Goal: Task Accomplishment & Management: Complete application form

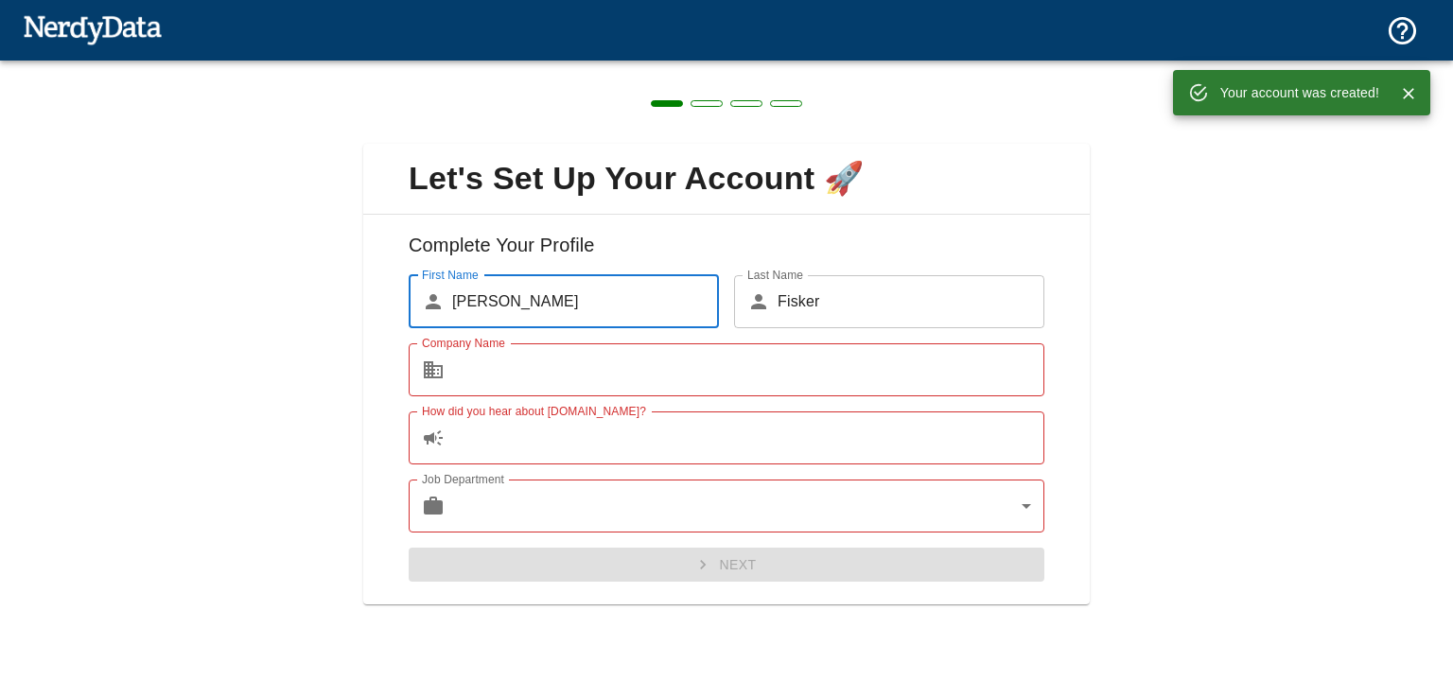
click at [663, 376] on input "Company Name" at bounding box center [748, 369] width 592 height 53
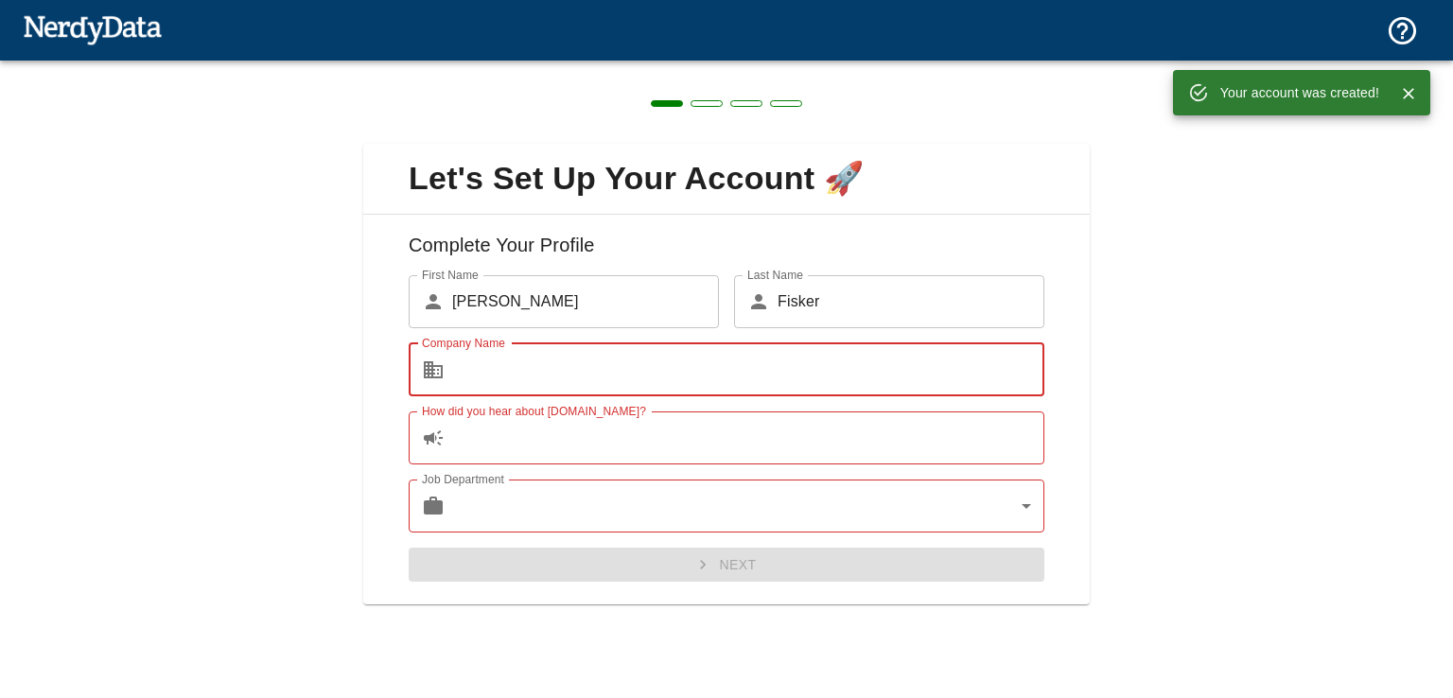
click at [663, 376] on input "Company Name" at bounding box center [748, 369] width 592 height 53
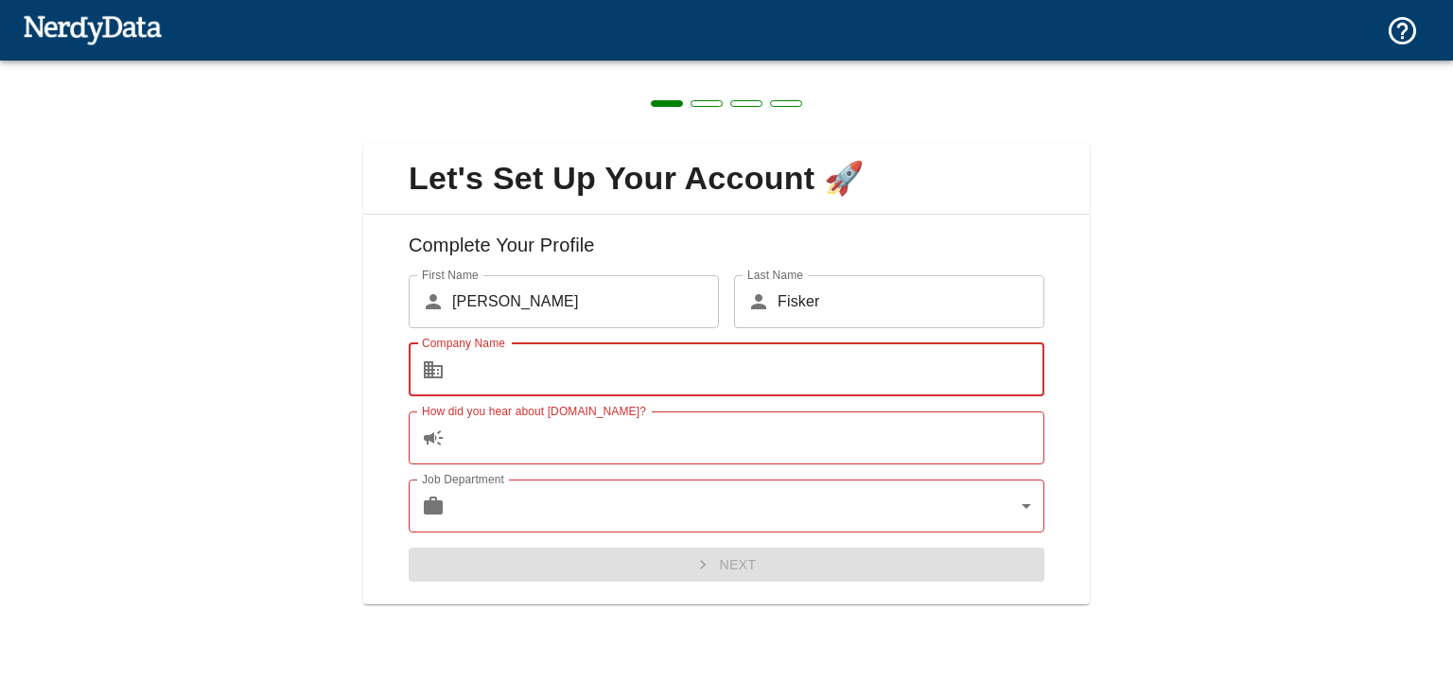
click at [663, 376] on input "Company Name" at bounding box center [748, 369] width 592 height 53
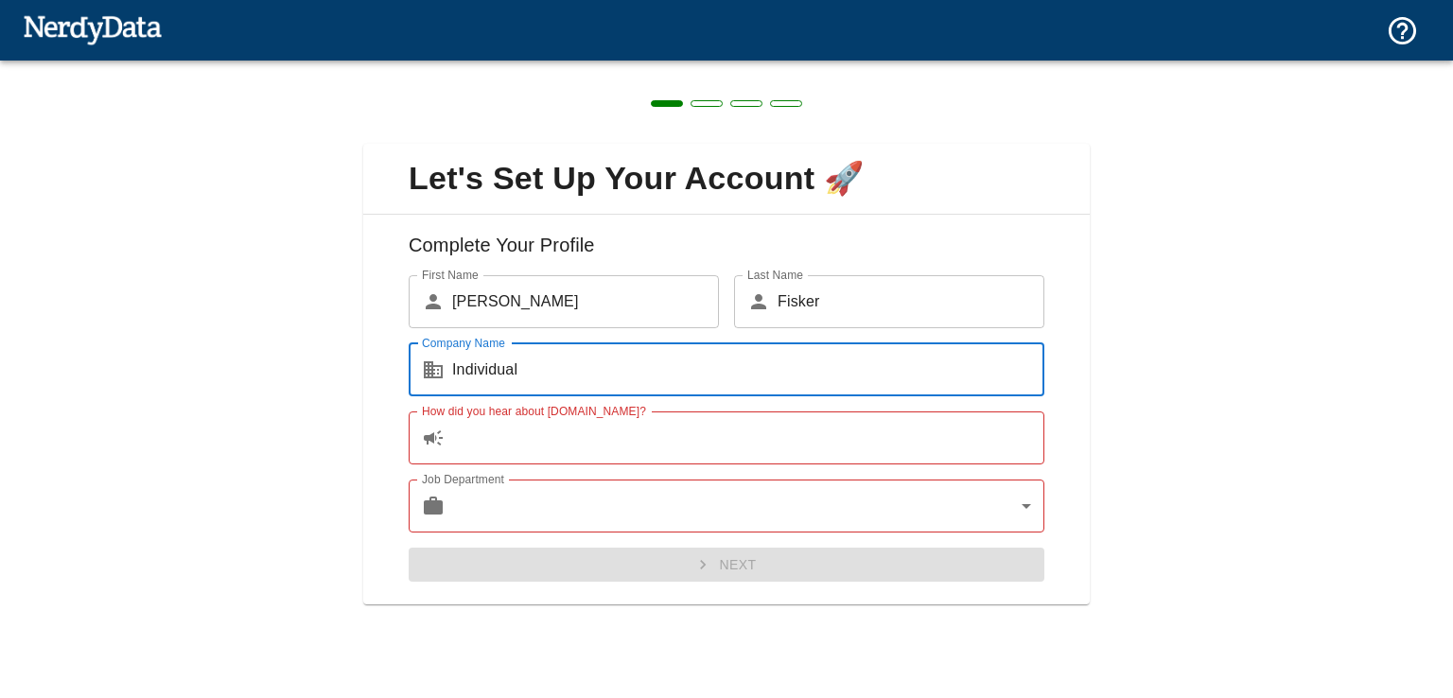
type input "Individual"
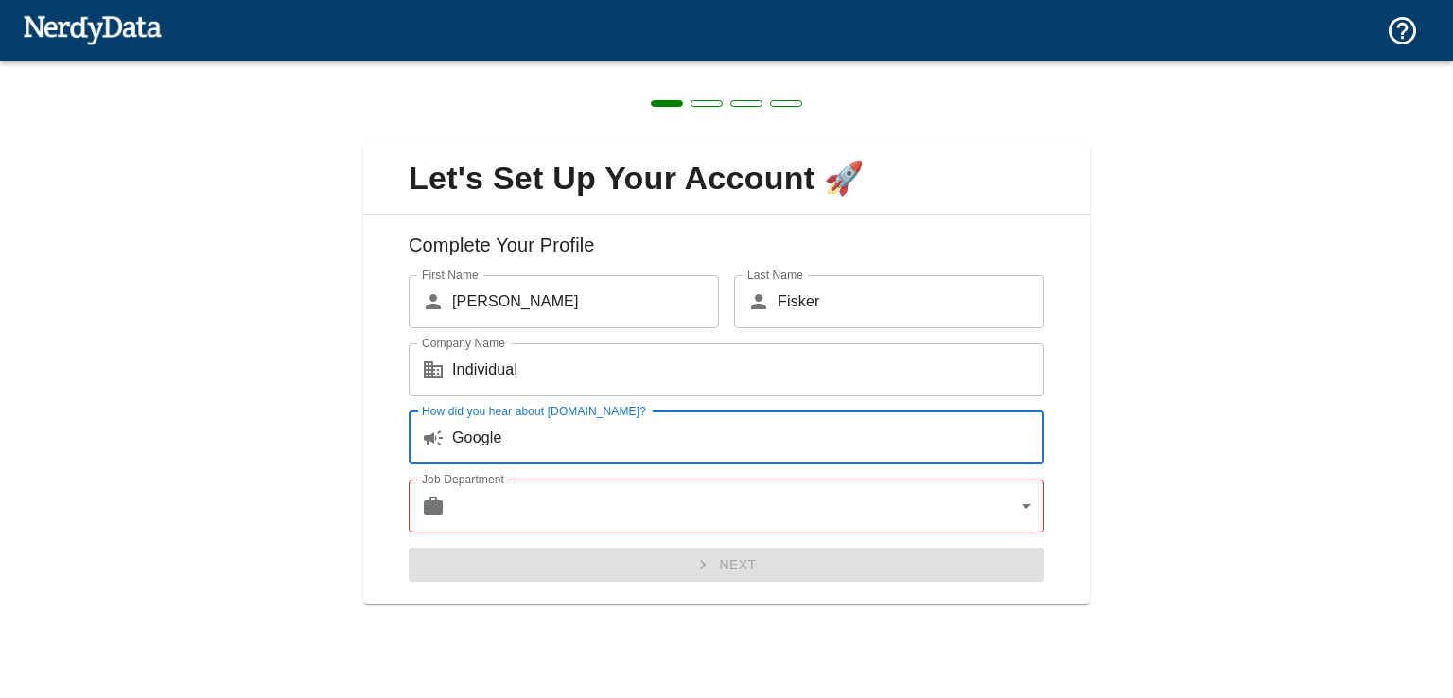
type input "Google"
click at [657, 66] on body "Technologies Domains Pricing Products Telegram Search Engine Target Website: [D…" at bounding box center [726, 33] width 1453 height 66
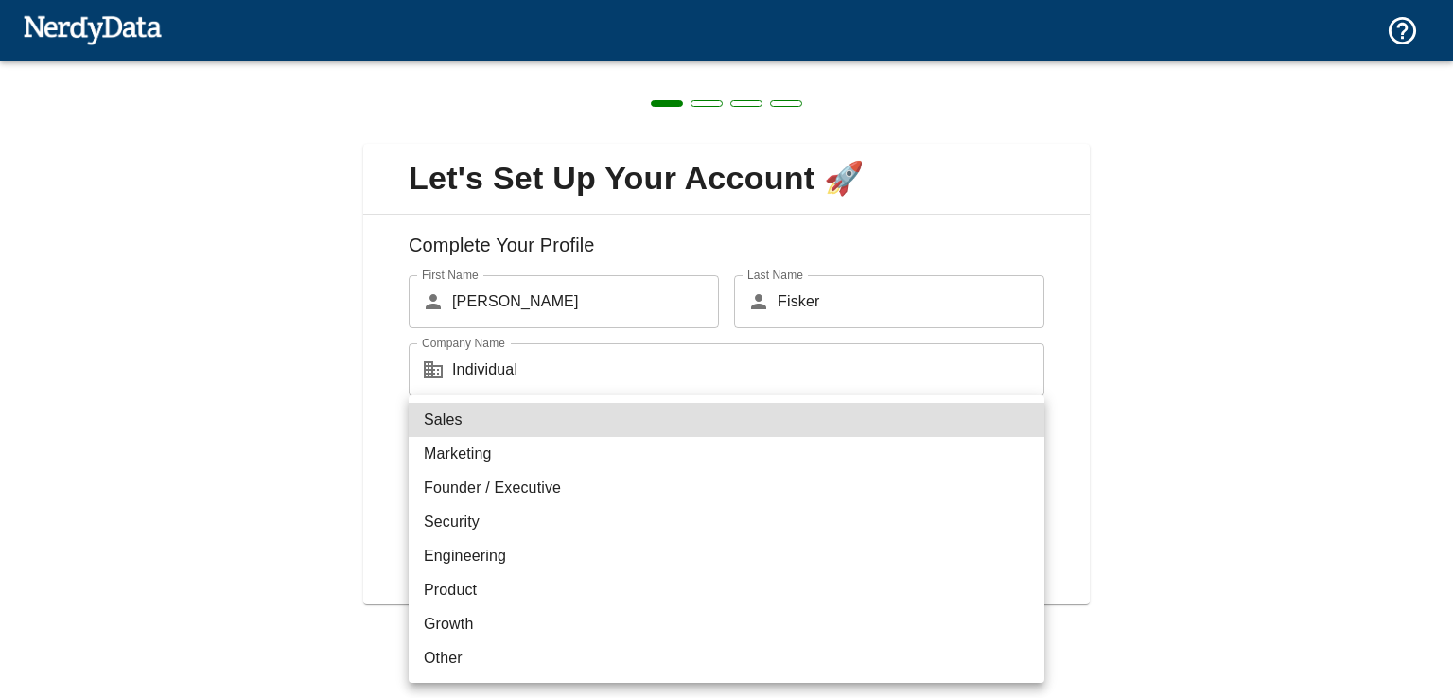
click at [621, 452] on li "Marketing" at bounding box center [727, 454] width 636 height 34
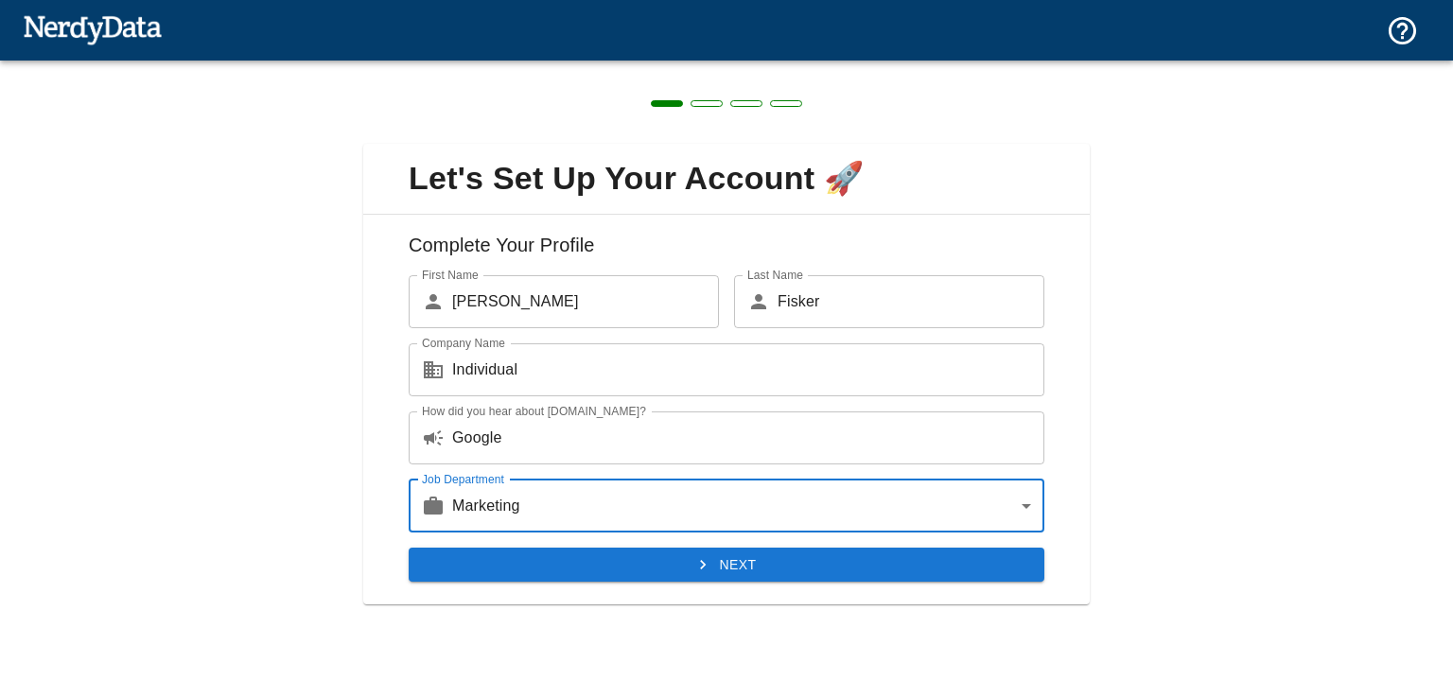
click at [655, 556] on button "Next" at bounding box center [727, 565] width 636 height 35
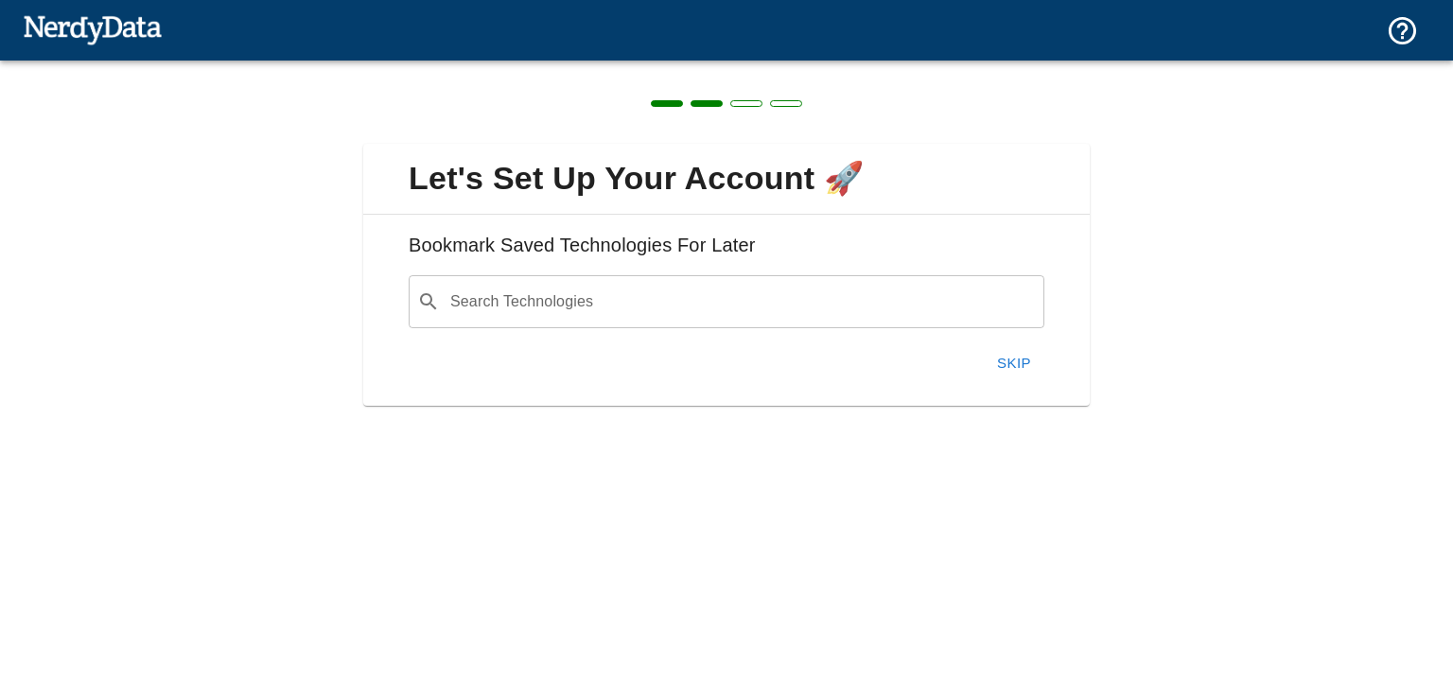
click at [582, 290] on input "Search Technologies" at bounding box center [741, 302] width 588 height 36
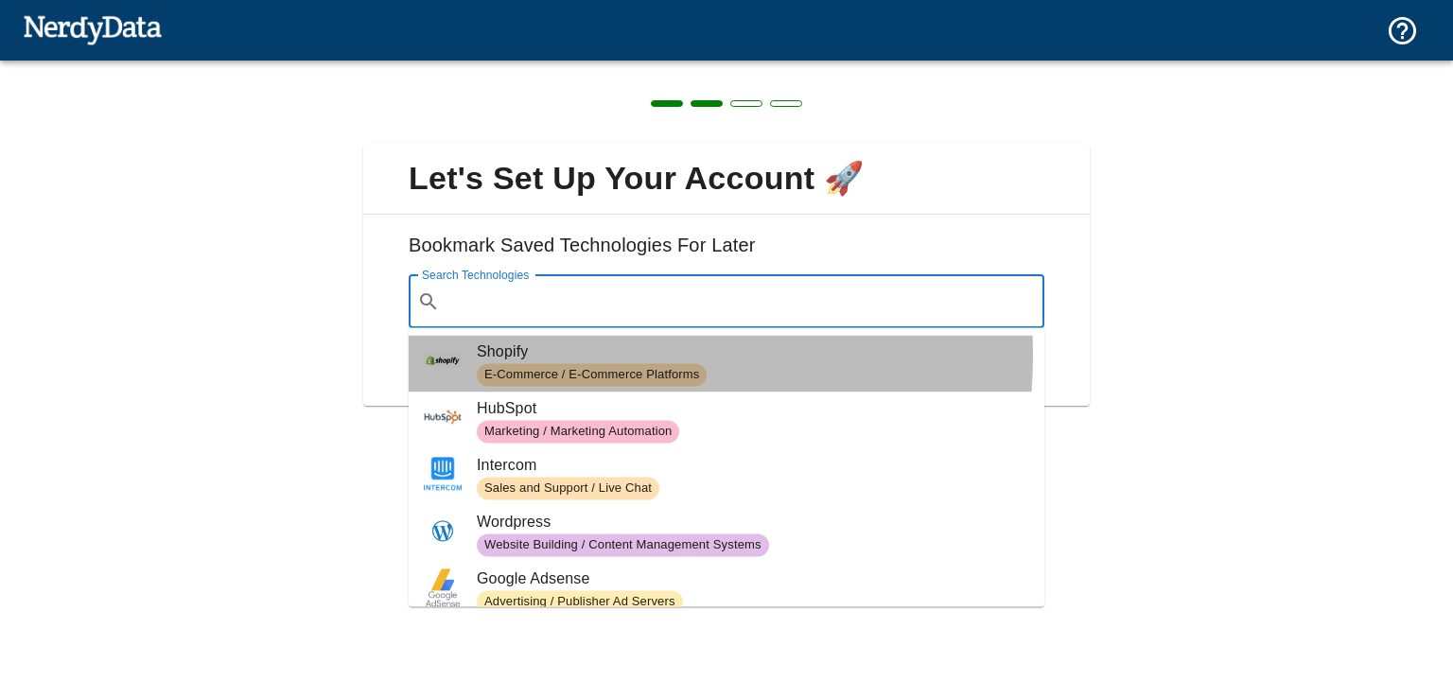
click at [574, 356] on span "Shopify" at bounding box center [753, 352] width 552 height 23
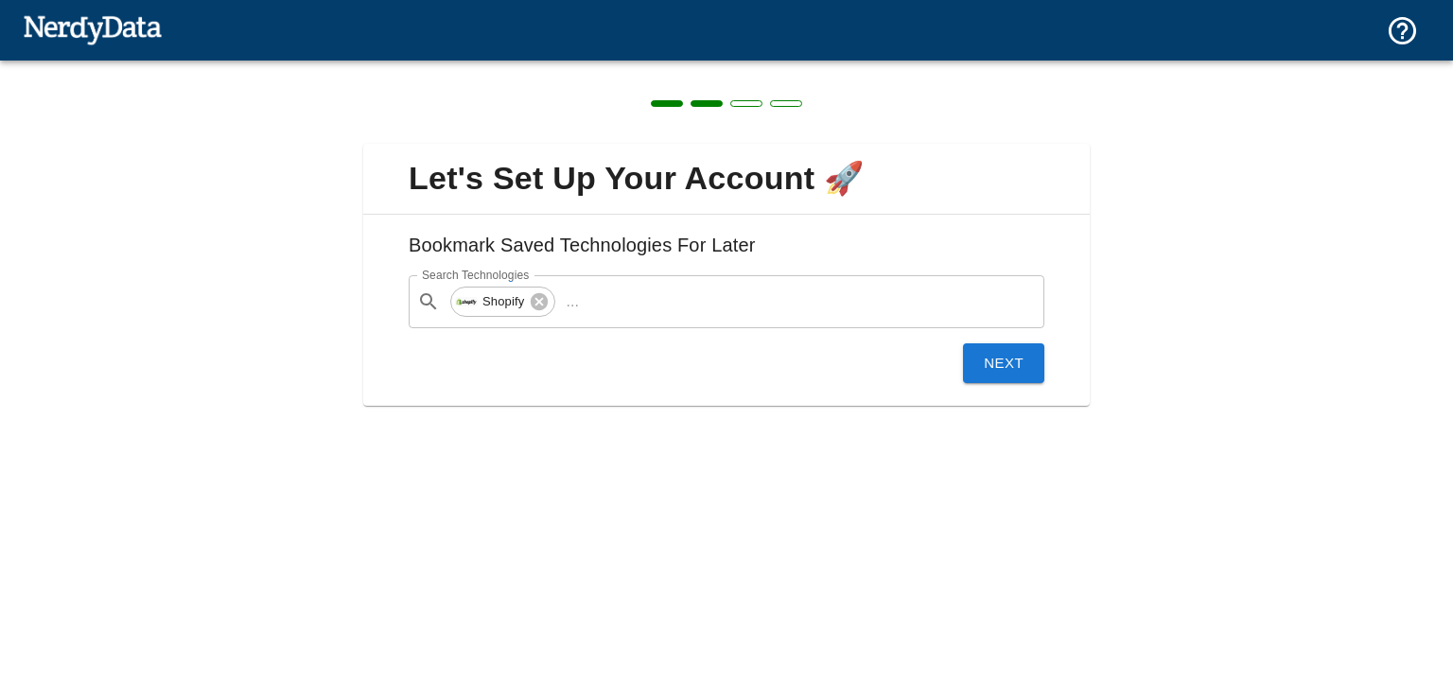
click at [993, 368] on button "Next" at bounding box center [1003, 363] width 81 height 40
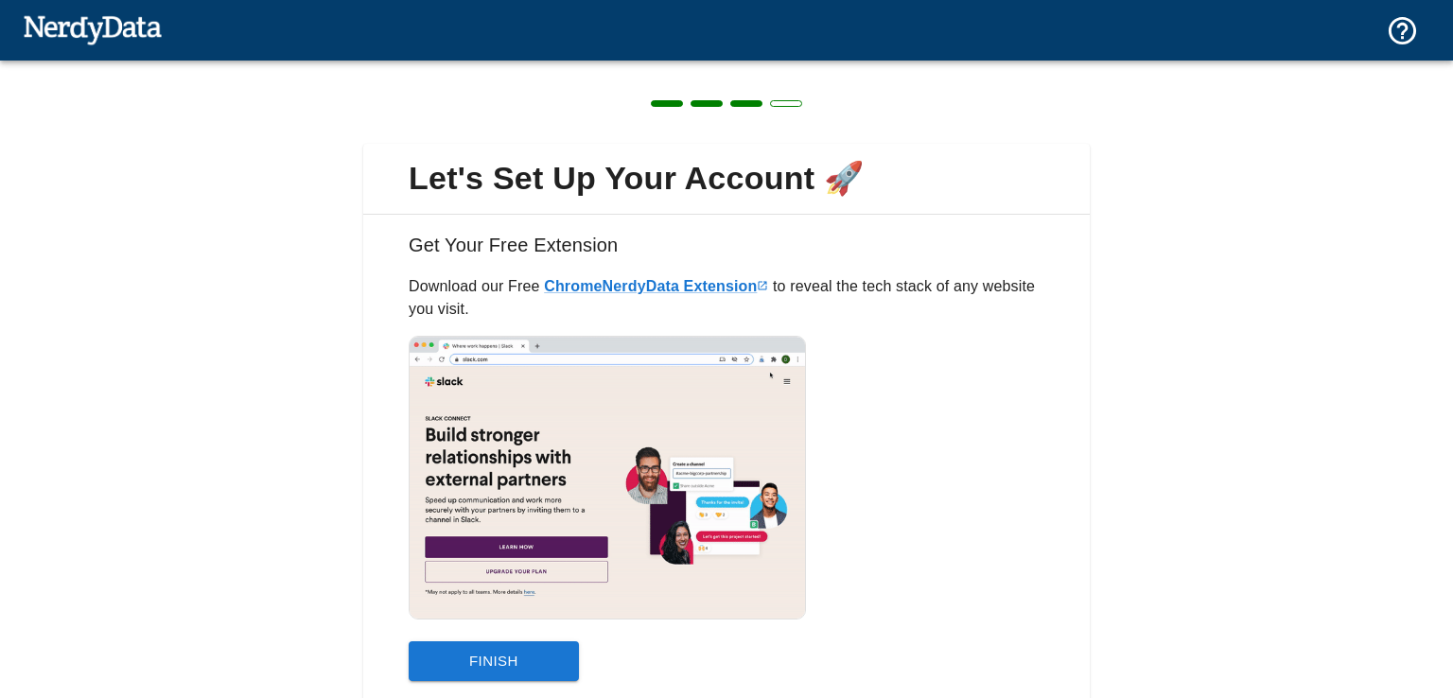
scroll to position [65, 0]
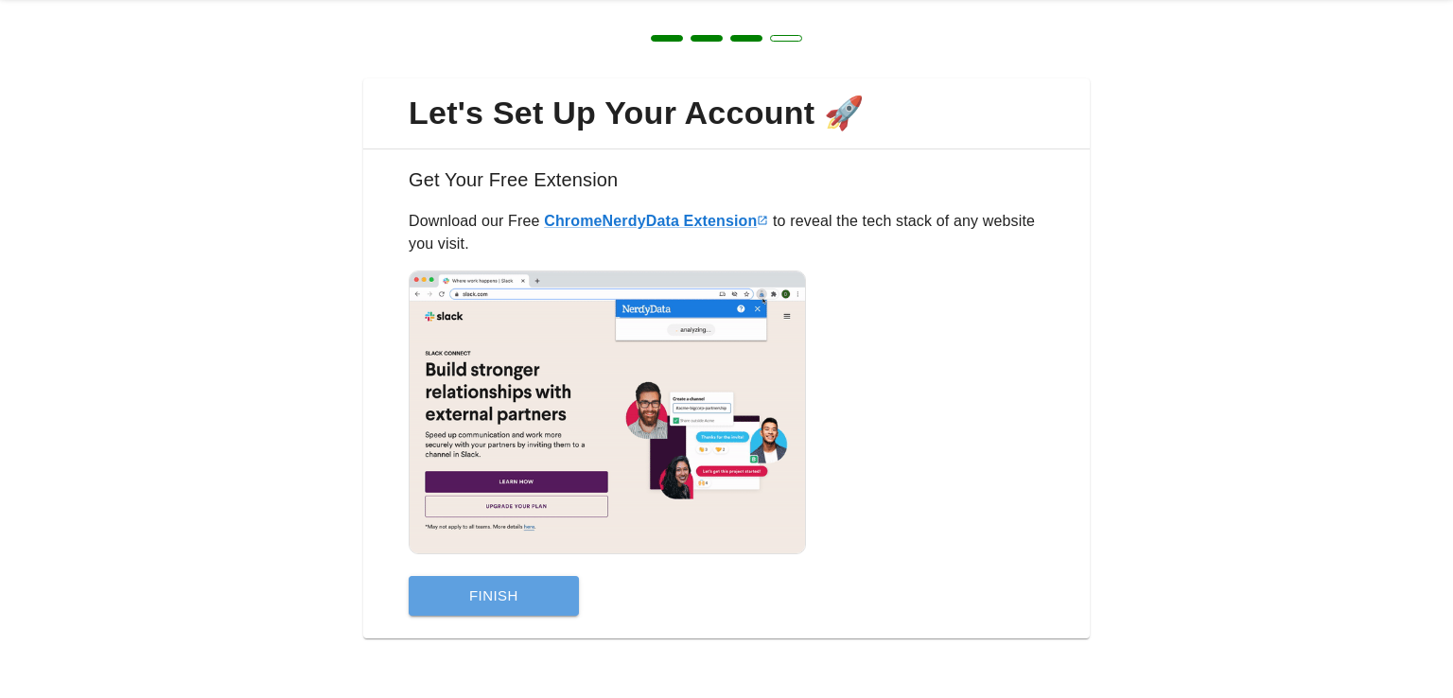
click at [515, 602] on button "Finish" at bounding box center [494, 596] width 170 height 40
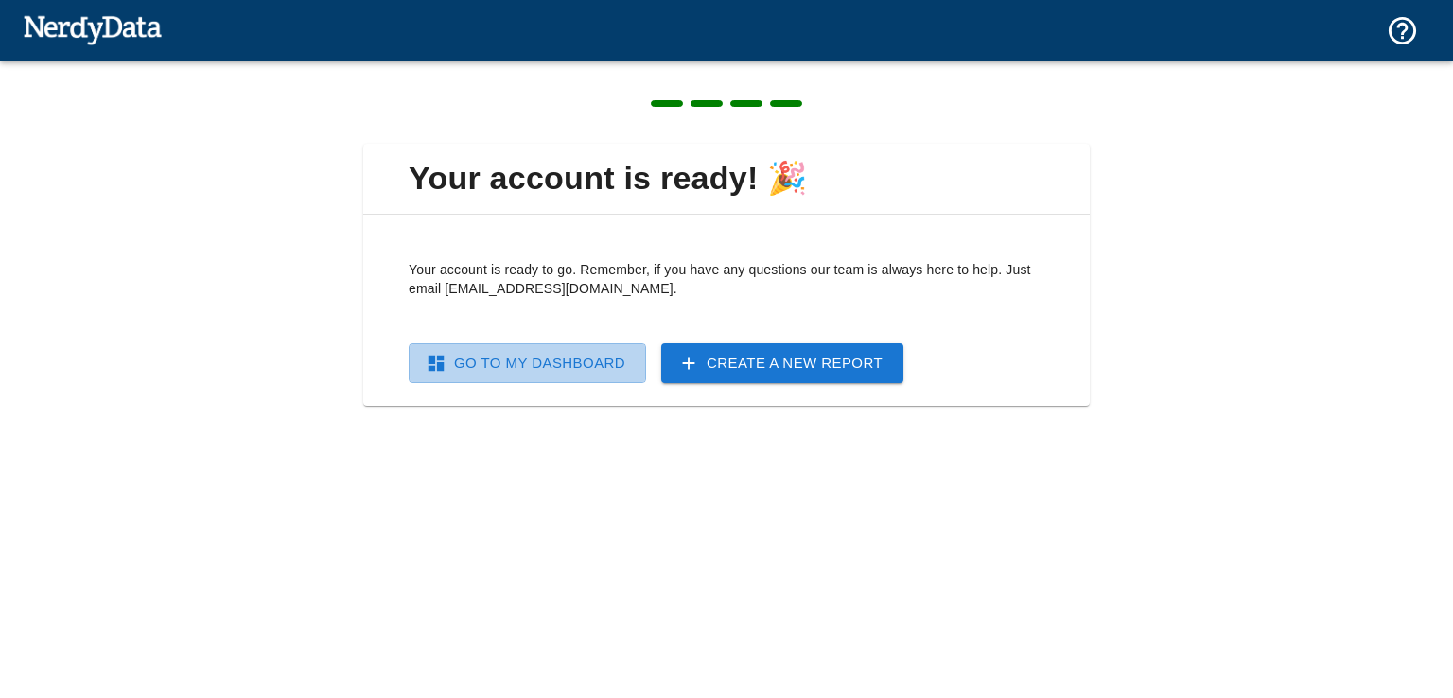
click at [475, 358] on link "Go To My Dashboard" at bounding box center [527, 363] width 237 height 40
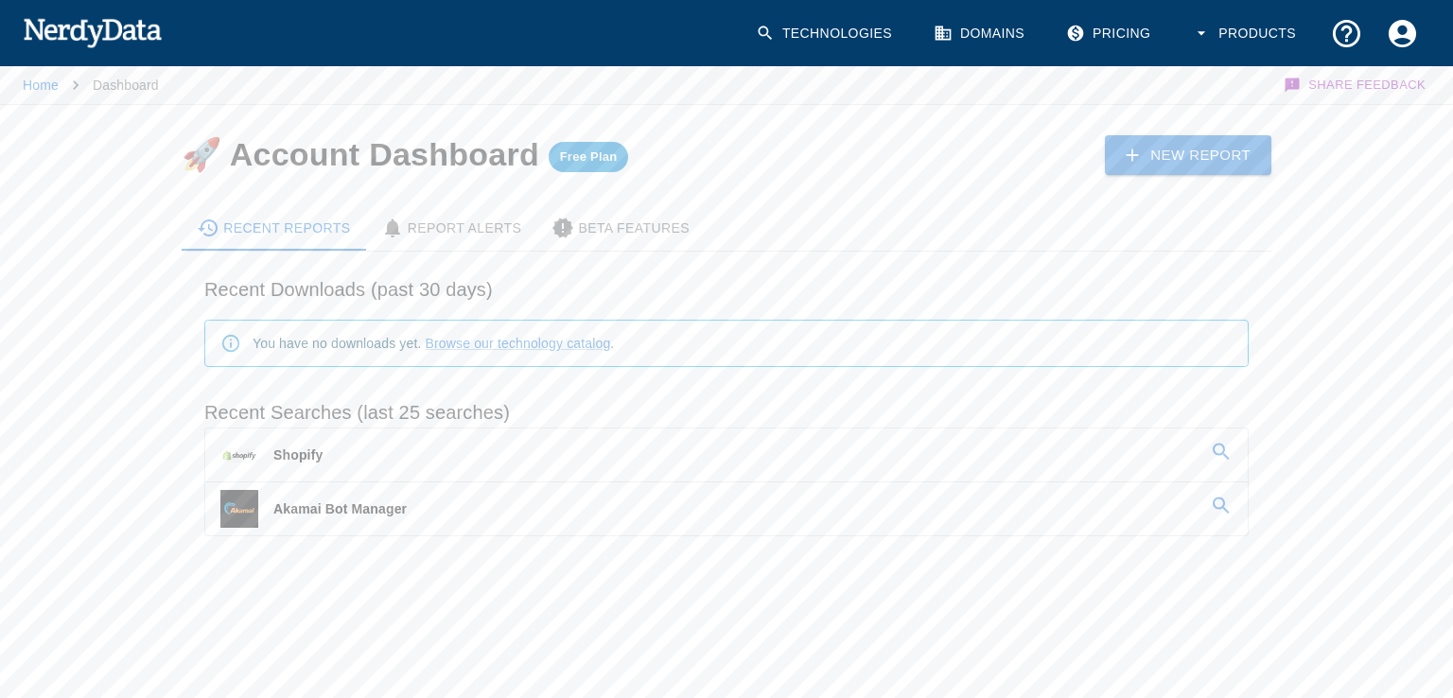
click at [385, 504] on p "Akamai Bot Manager" at bounding box center [339, 509] width 133 height 19
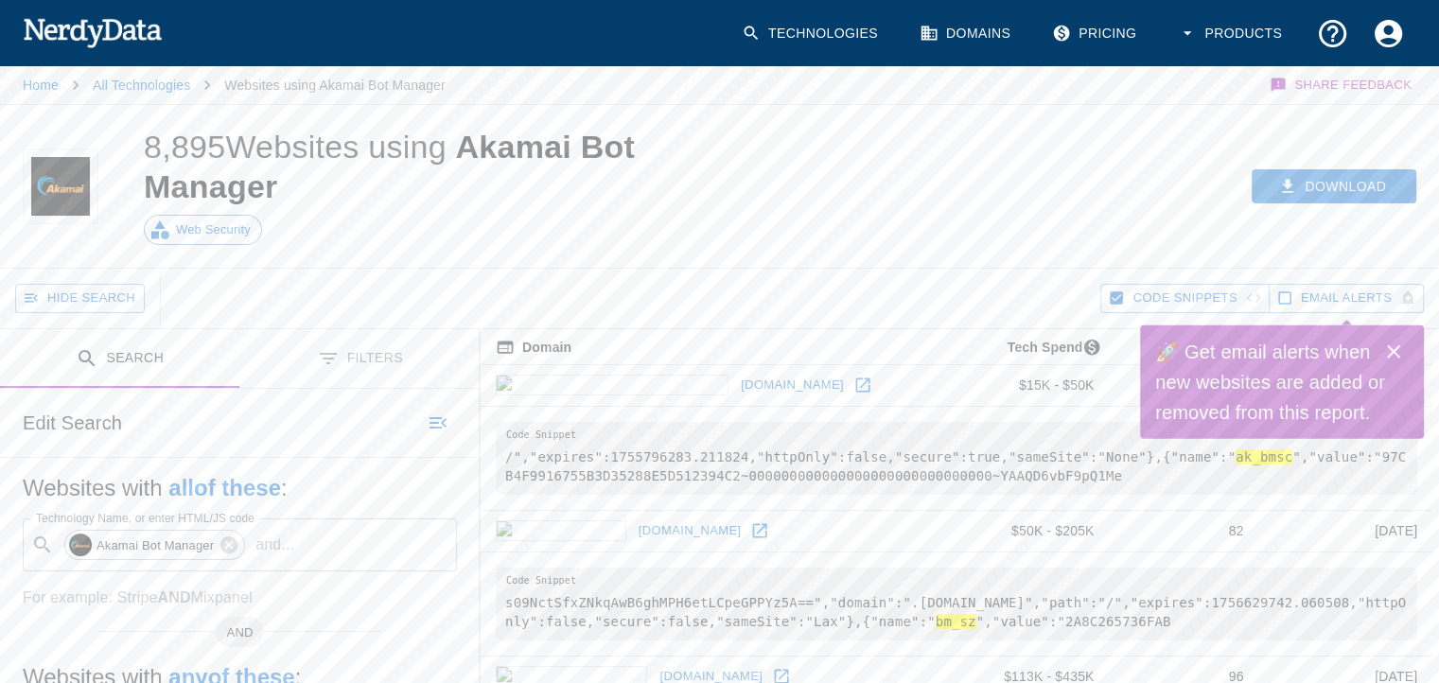
scroll to position [189, 0]
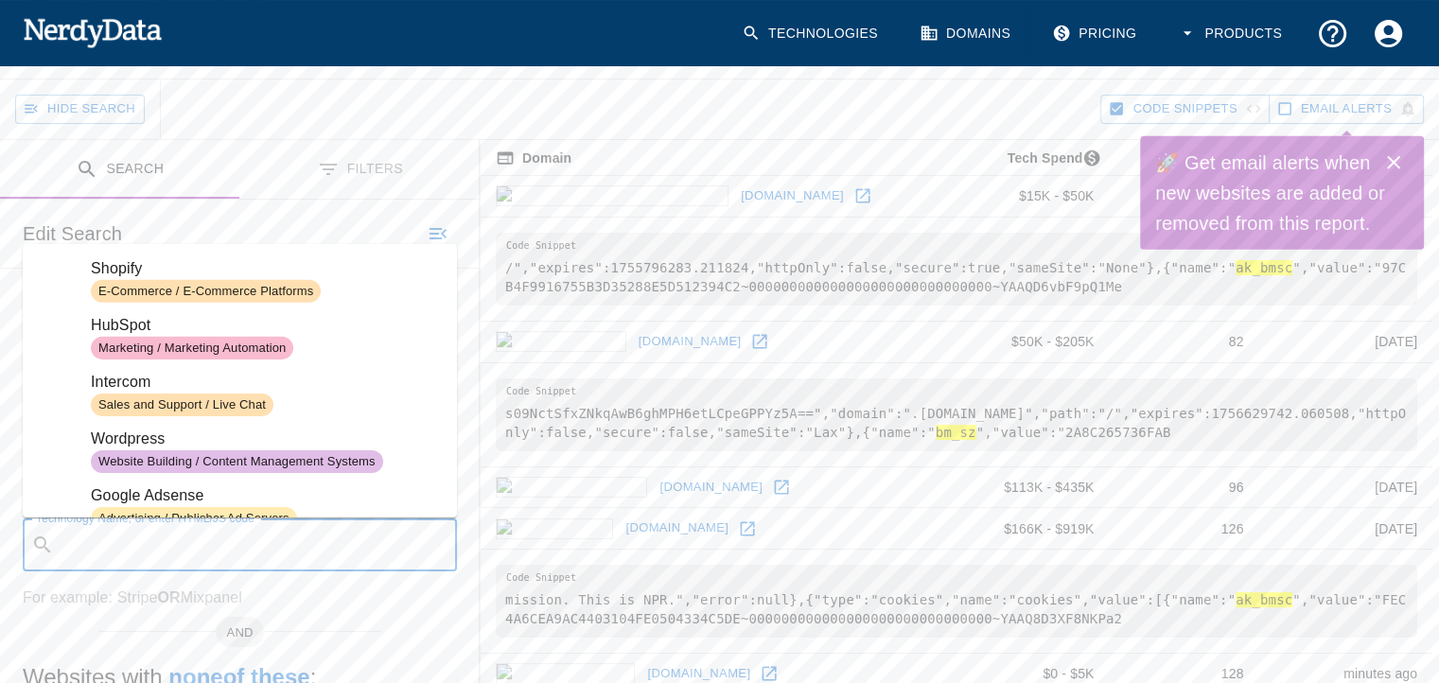
click at [272, 545] on div "Technology Name, or enter HTML/JS code ​ Technology Name, or enter HTML/JS code" at bounding box center [240, 544] width 434 height 53
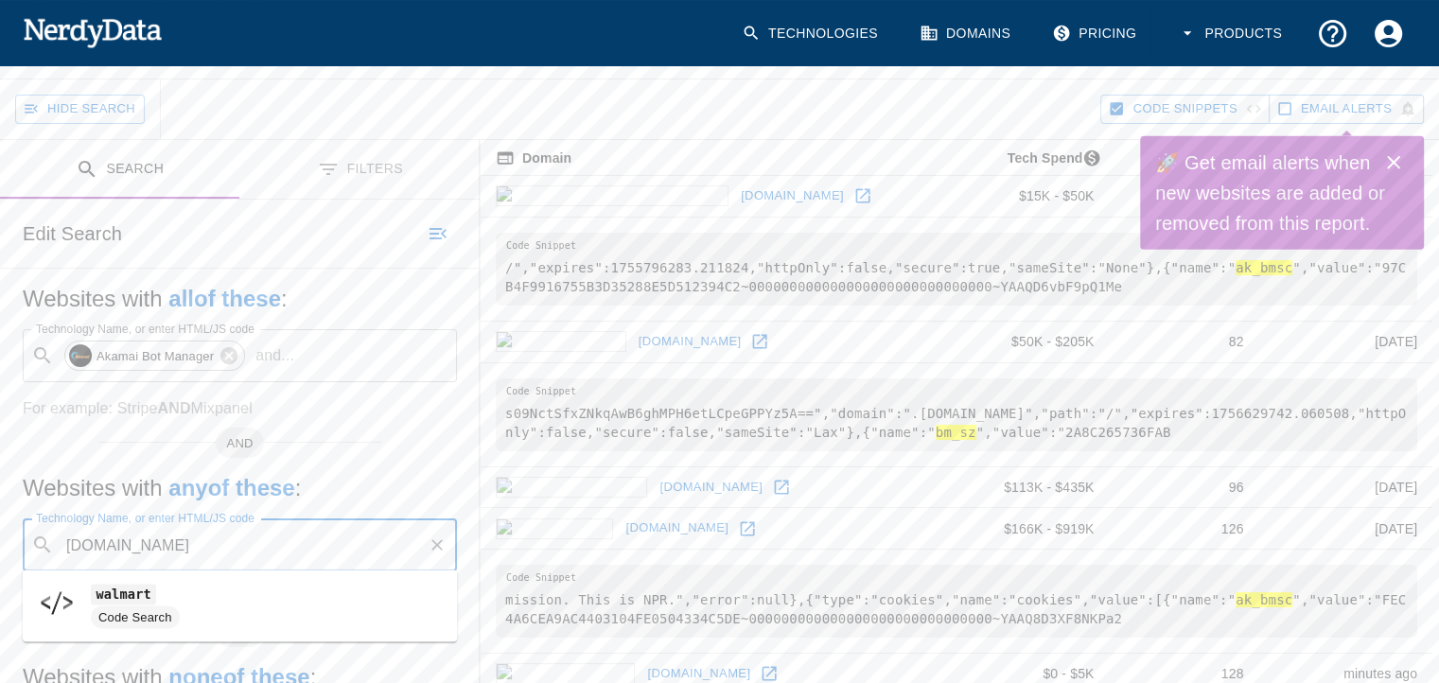
type input "[DOMAIN_NAME]"
click at [432, 544] on icon "Clear" at bounding box center [437, 544] width 19 height 19
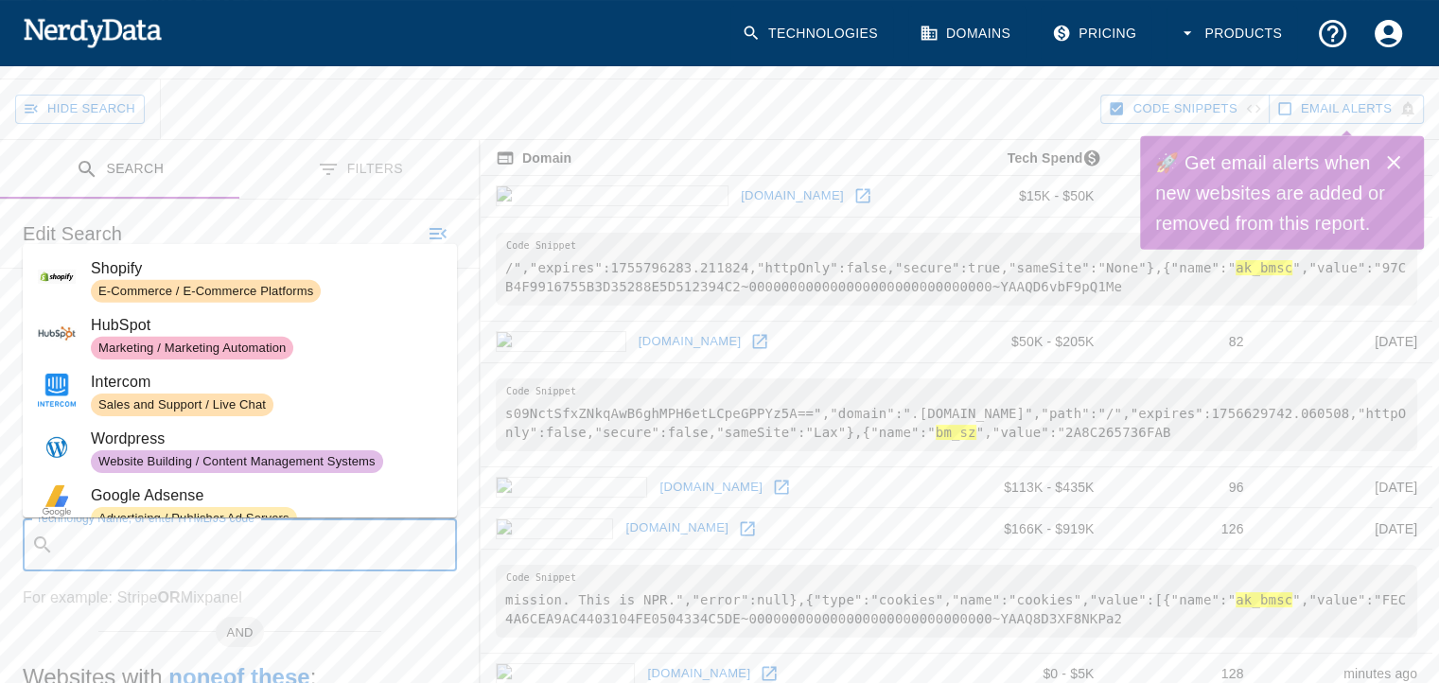
click at [467, 417] on div "Websites with all of these : Technology Name, or enter HTML/JS code ​ Akamai Bo…" at bounding box center [240, 556] width 480 height 575
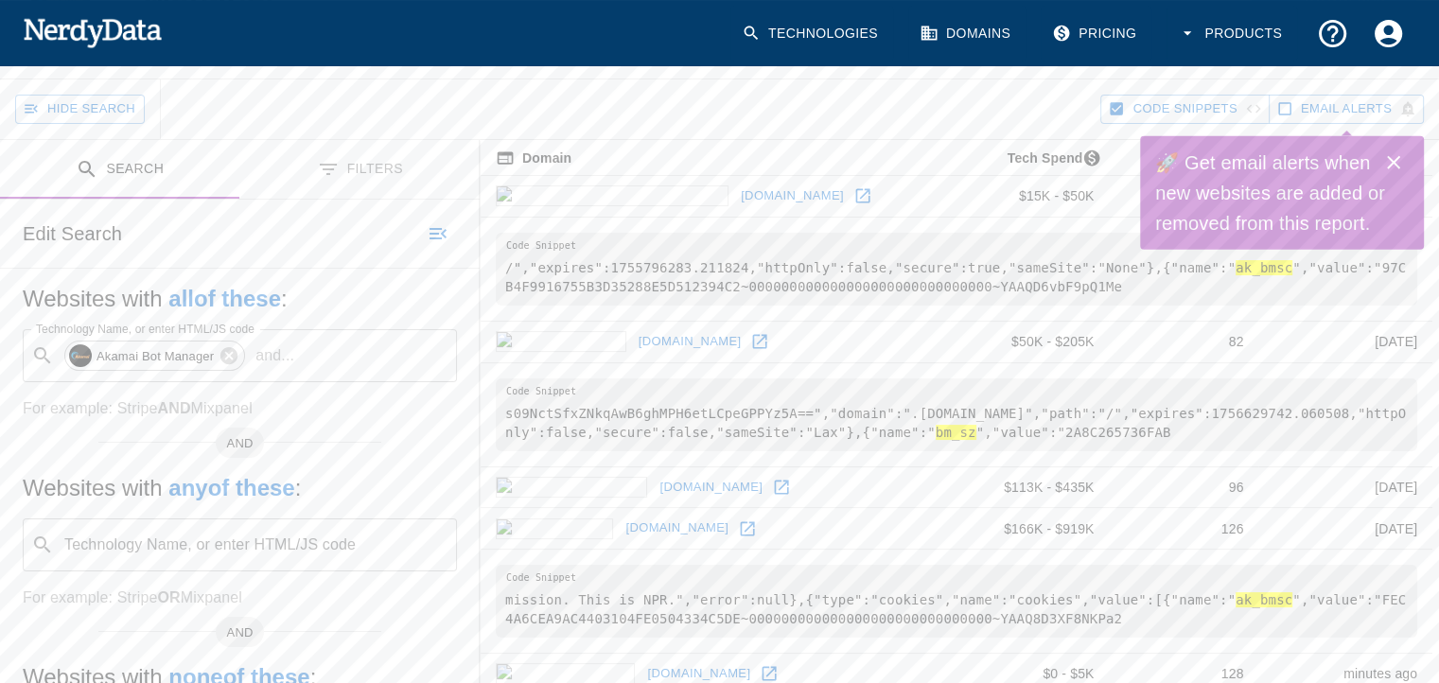
scroll to position [0, 0]
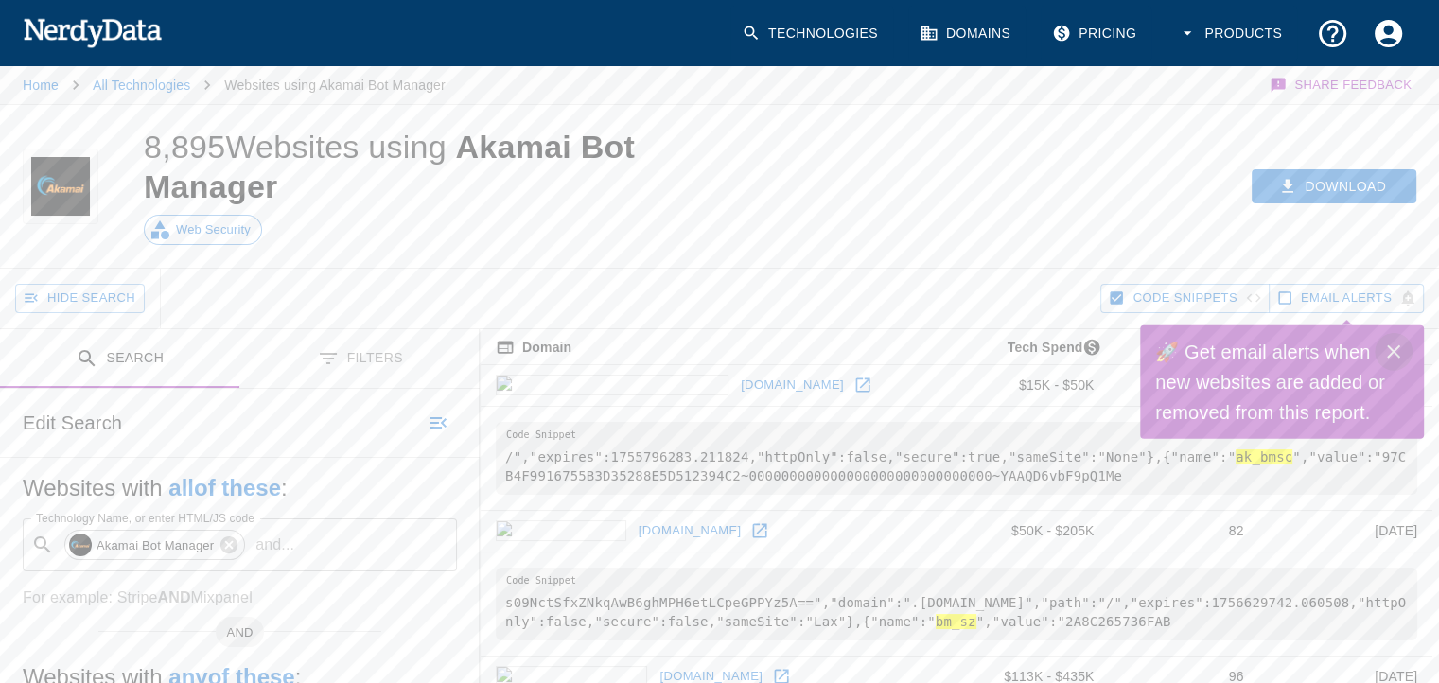
click at [1397, 349] on icon "Close" at bounding box center [1393, 352] width 23 height 23
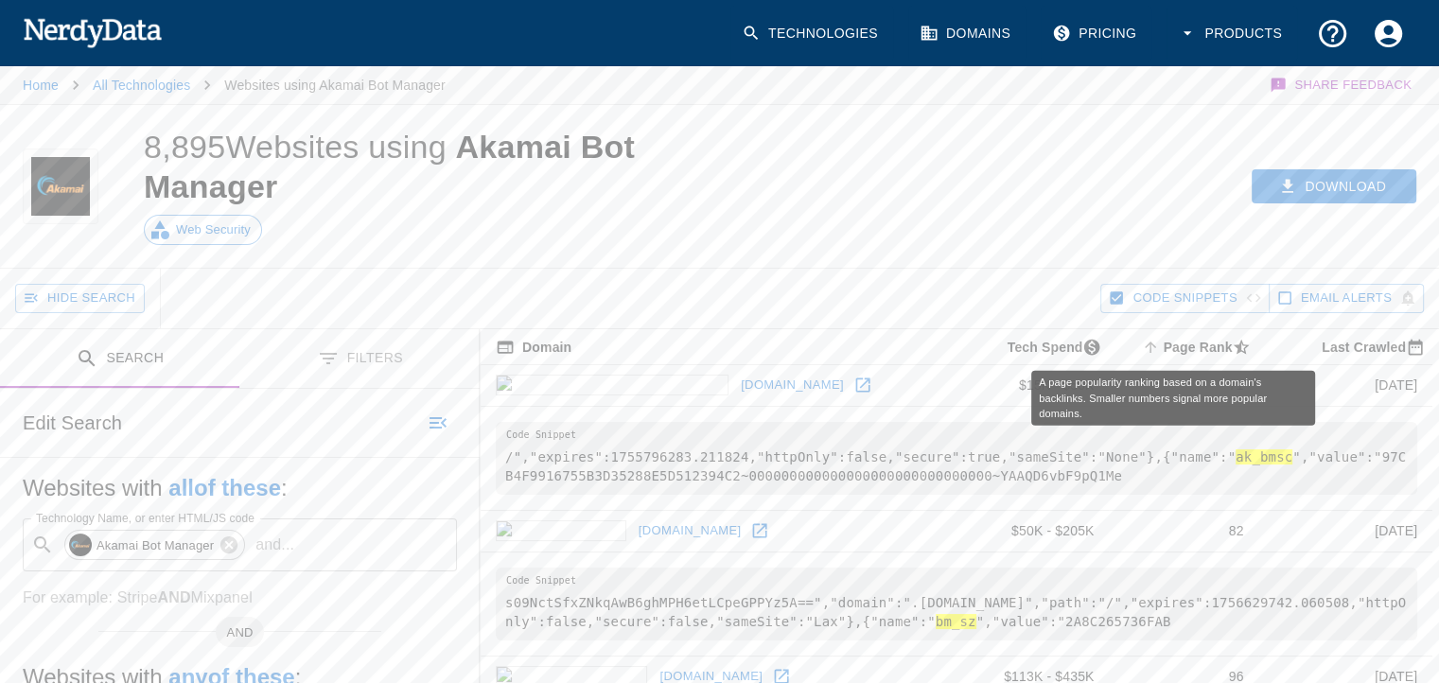
click at [1142, 350] on icon "A page popularity ranking based on a domain's backlinks. Smaller numbers signal…" at bounding box center [1150, 347] width 17 height 17
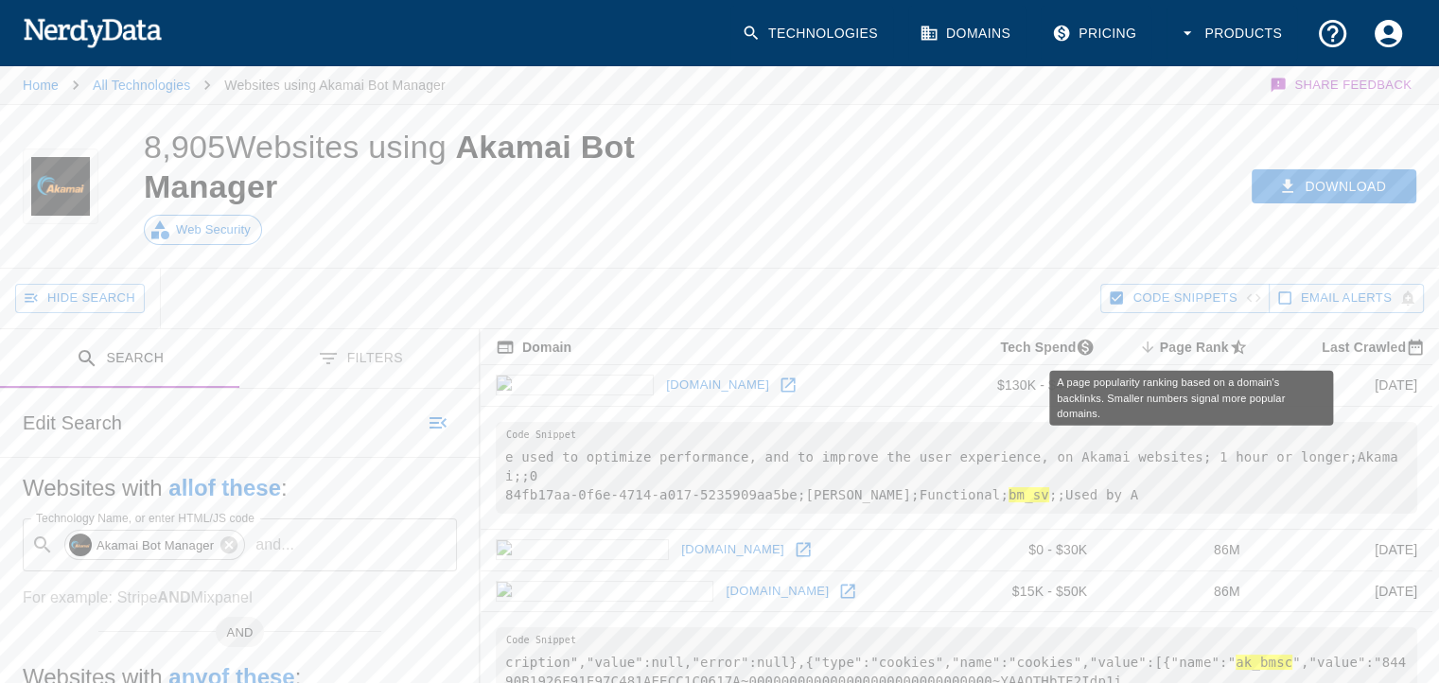
click at [1145, 342] on icon "A page popularity ranking based on a domain's backlinks. Smaller numbers signal…" at bounding box center [1147, 347] width 17 height 17
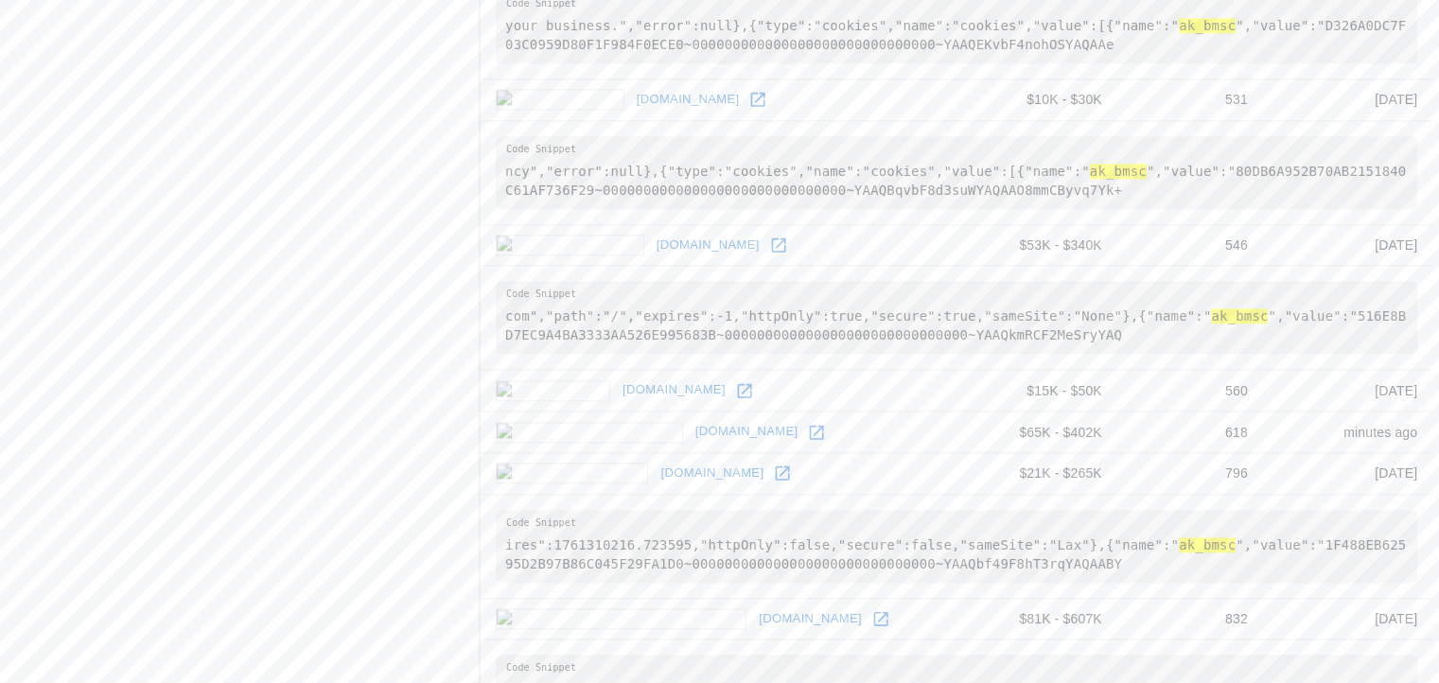
scroll to position [2333, 0]
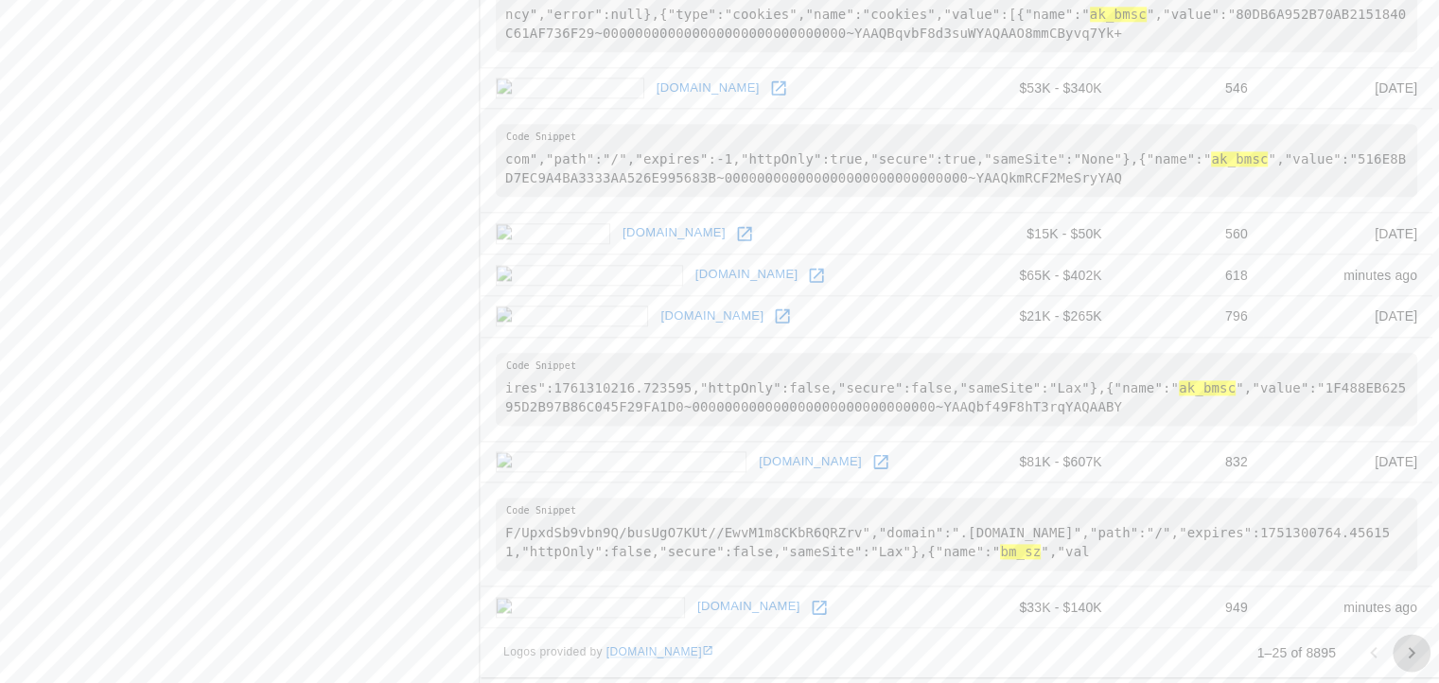
click at [1403, 647] on icon "Go to next page" at bounding box center [1411, 652] width 23 height 23
